Goal: Information Seeking & Learning: Understand process/instructions

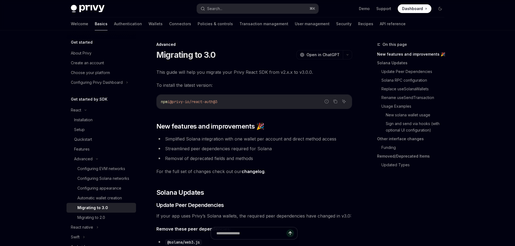
type textarea "*"
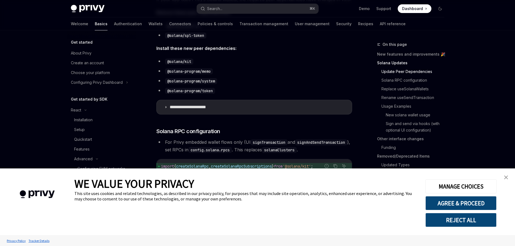
scroll to position [241, 0]
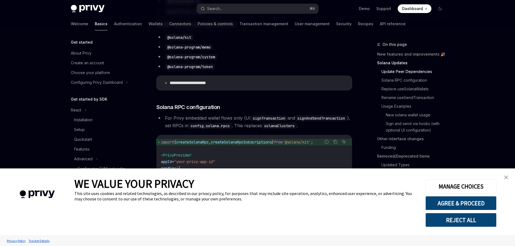
click at [507, 177] on img "close banner" at bounding box center [506, 178] width 4 height 4
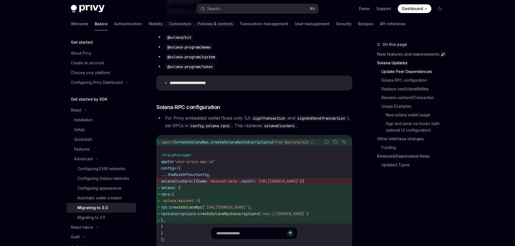
click at [328, 164] on code "import { createSolanaRpc , createSolanaRpcSubscriptions } from '@solana/kit' ; …" at bounding box center [254, 201] width 186 height 124
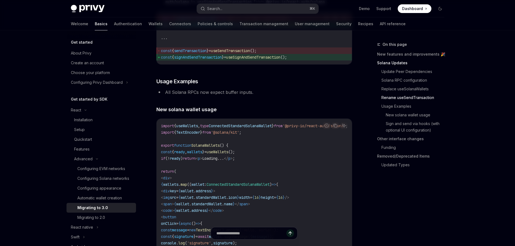
scroll to position [971, 0]
